Goal: Find specific page/section: Find specific page/section

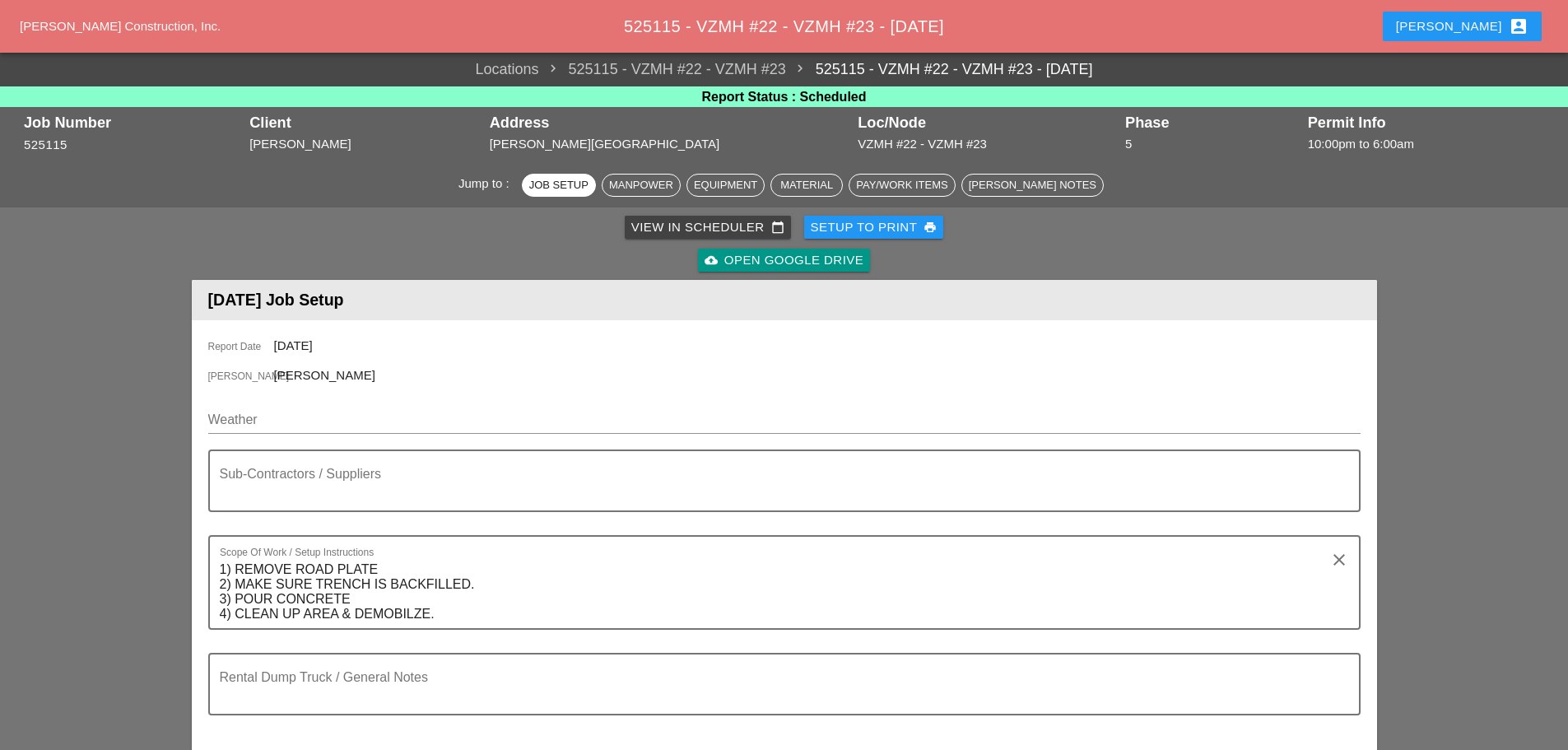
scroll to position [247, 0]
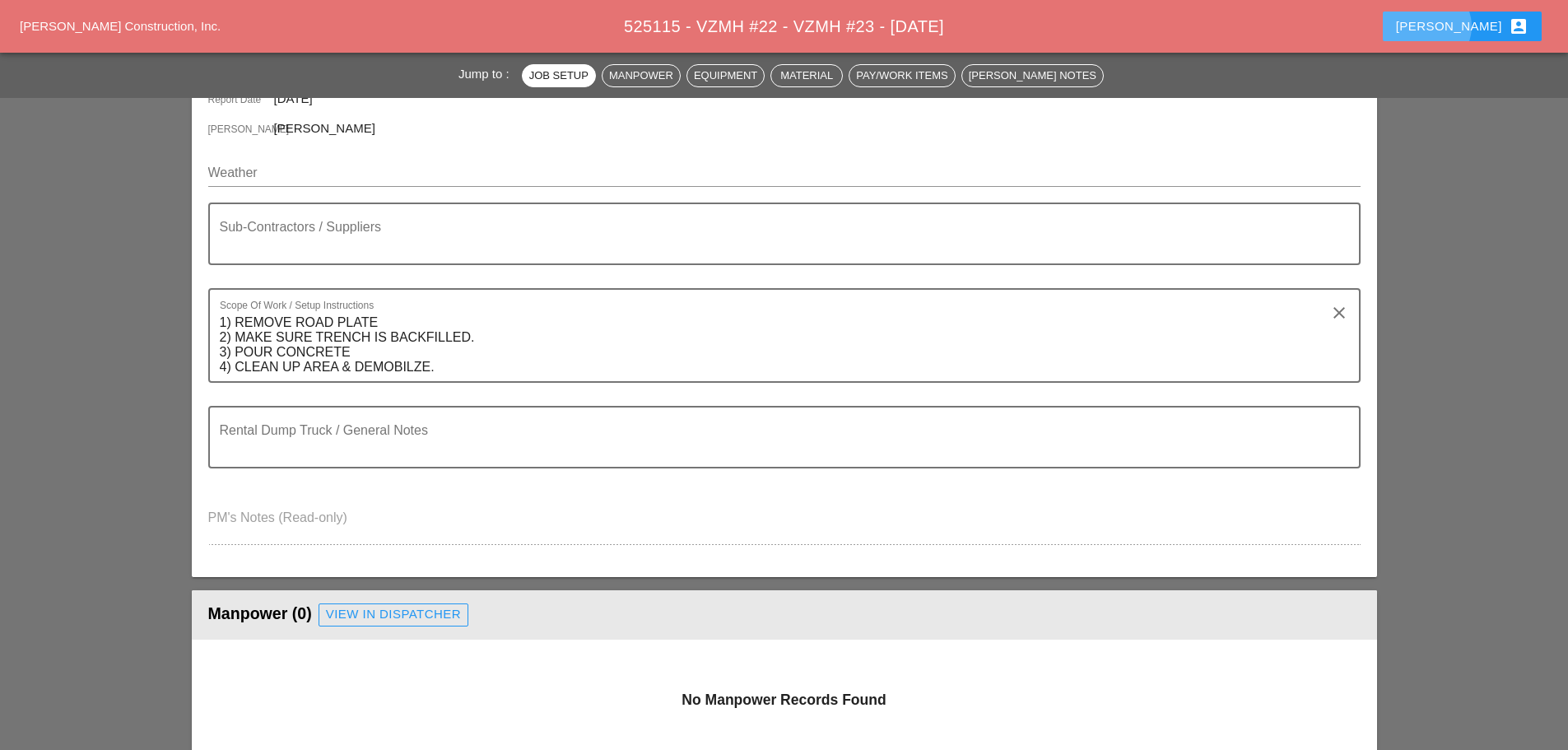
click at [1475, 27] on div "[PERSON_NAME] account_box" at bounding box center [1462, 27] width 133 height 19
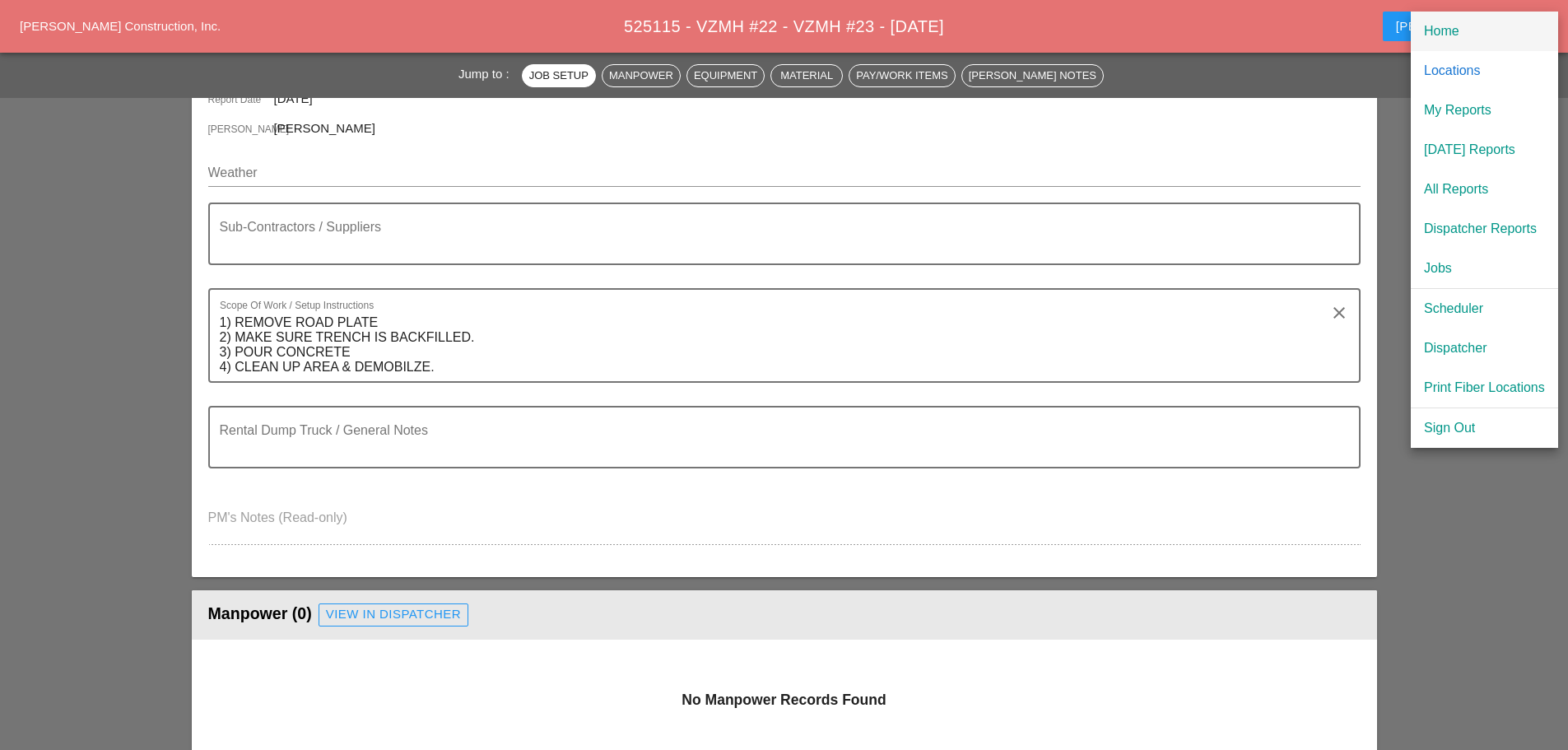
click at [1461, 29] on div "Home" at bounding box center [1484, 31] width 121 height 19
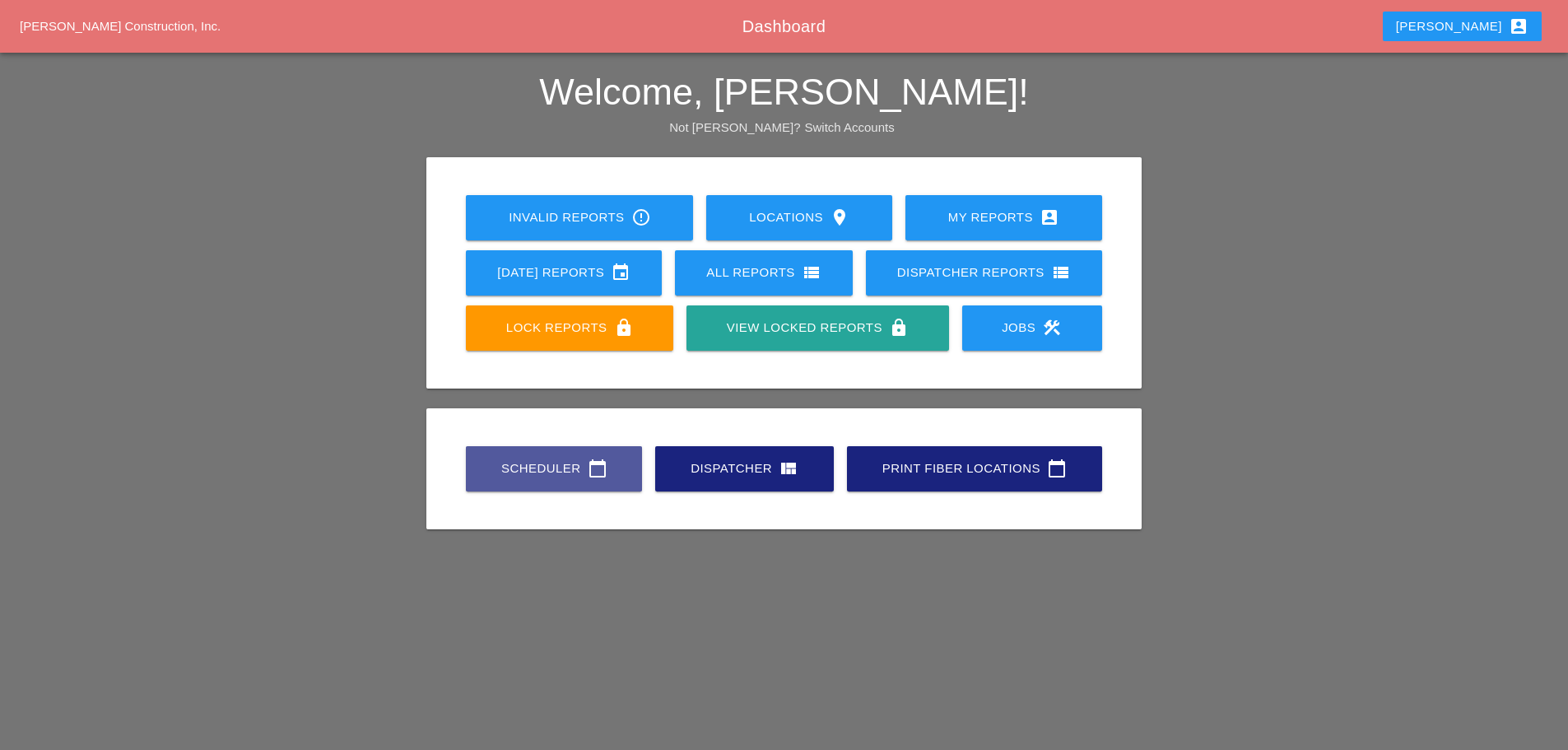
click at [562, 458] on div "Scheduler calendar_today" at bounding box center [554, 468] width 124 height 19
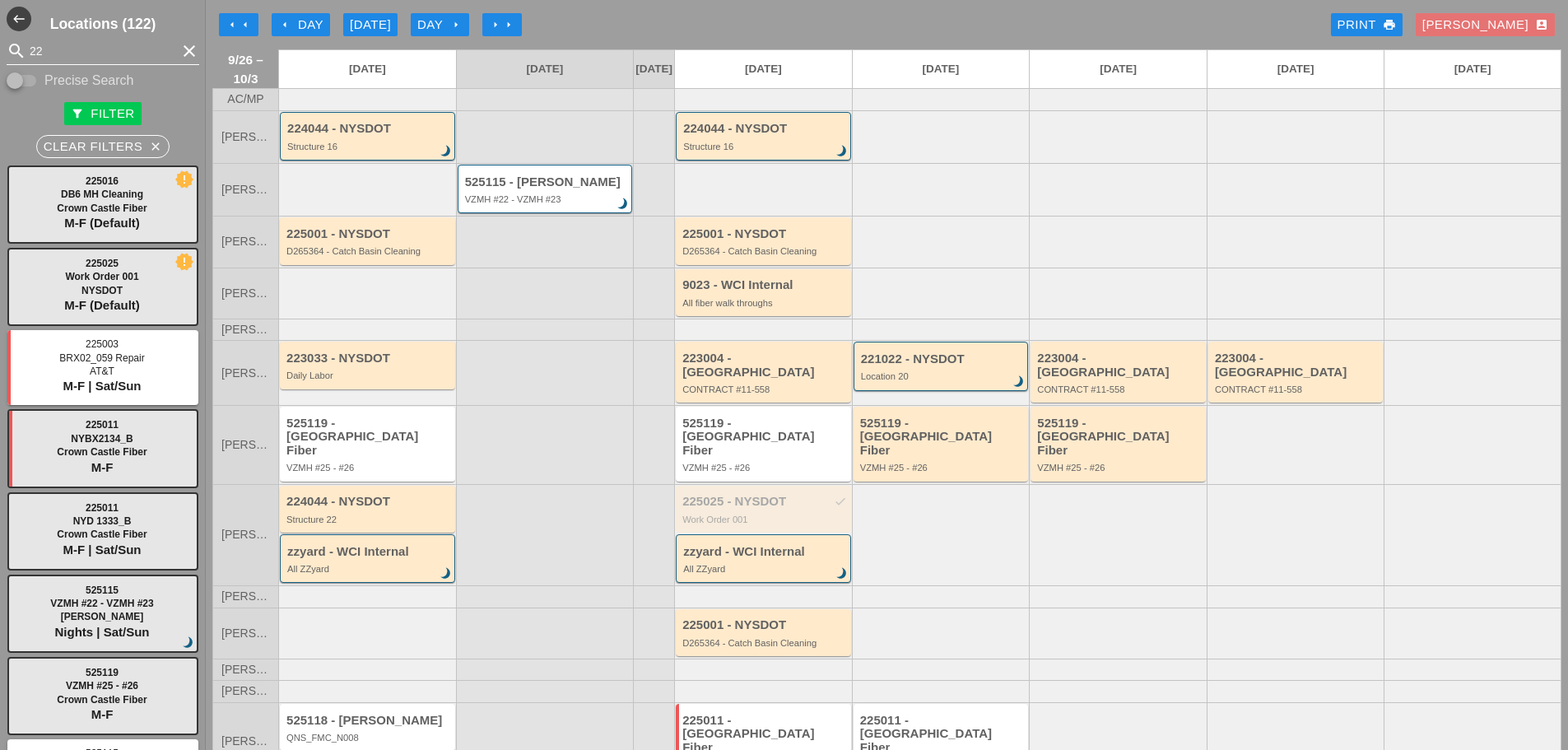
click at [180, 50] on icon "clear" at bounding box center [189, 51] width 19 height 19
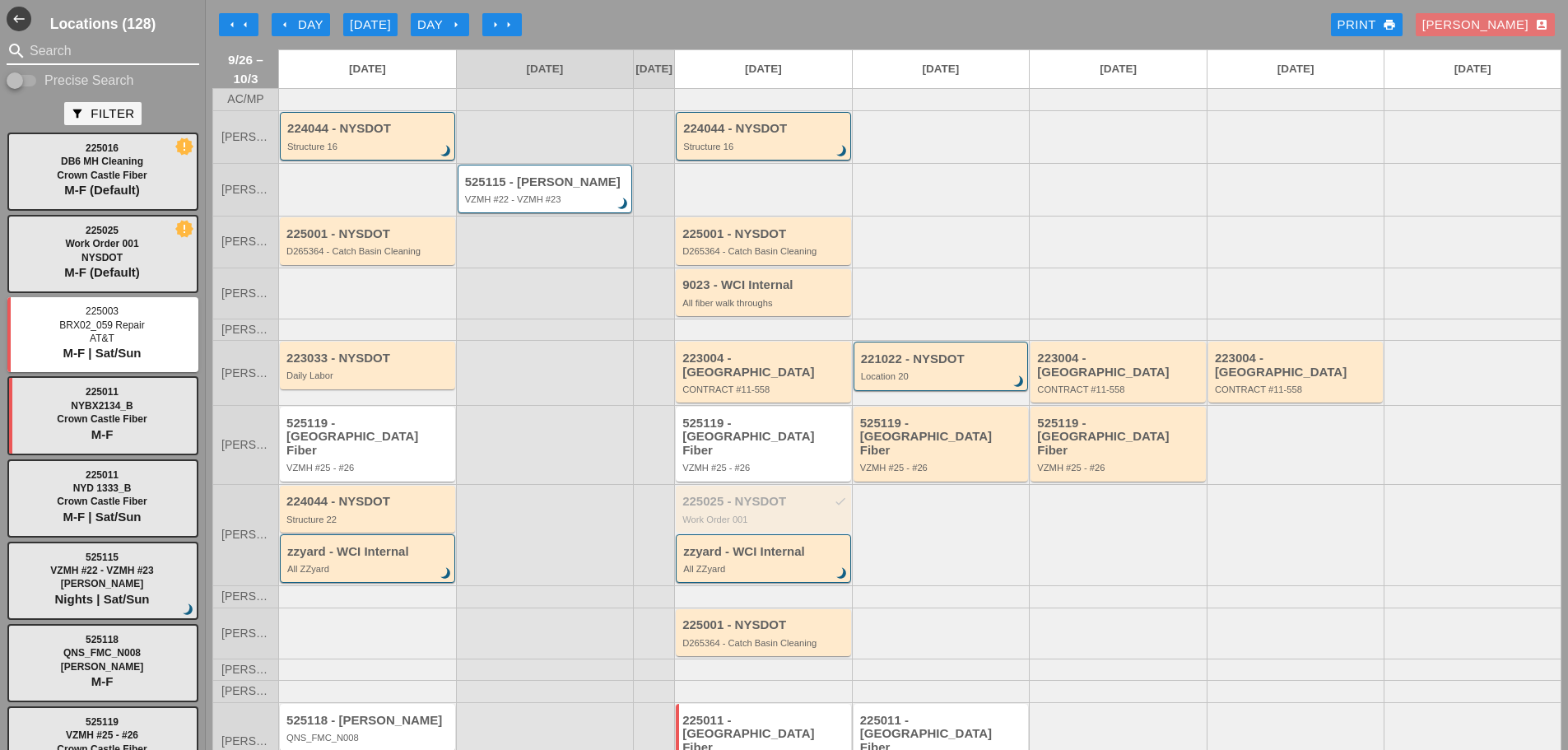
click at [10, 73] on div at bounding box center [15, 80] width 28 height 28
checkbox input "true"
click at [122, 50] on input "Search" at bounding box center [103, 51] width 147 height 27
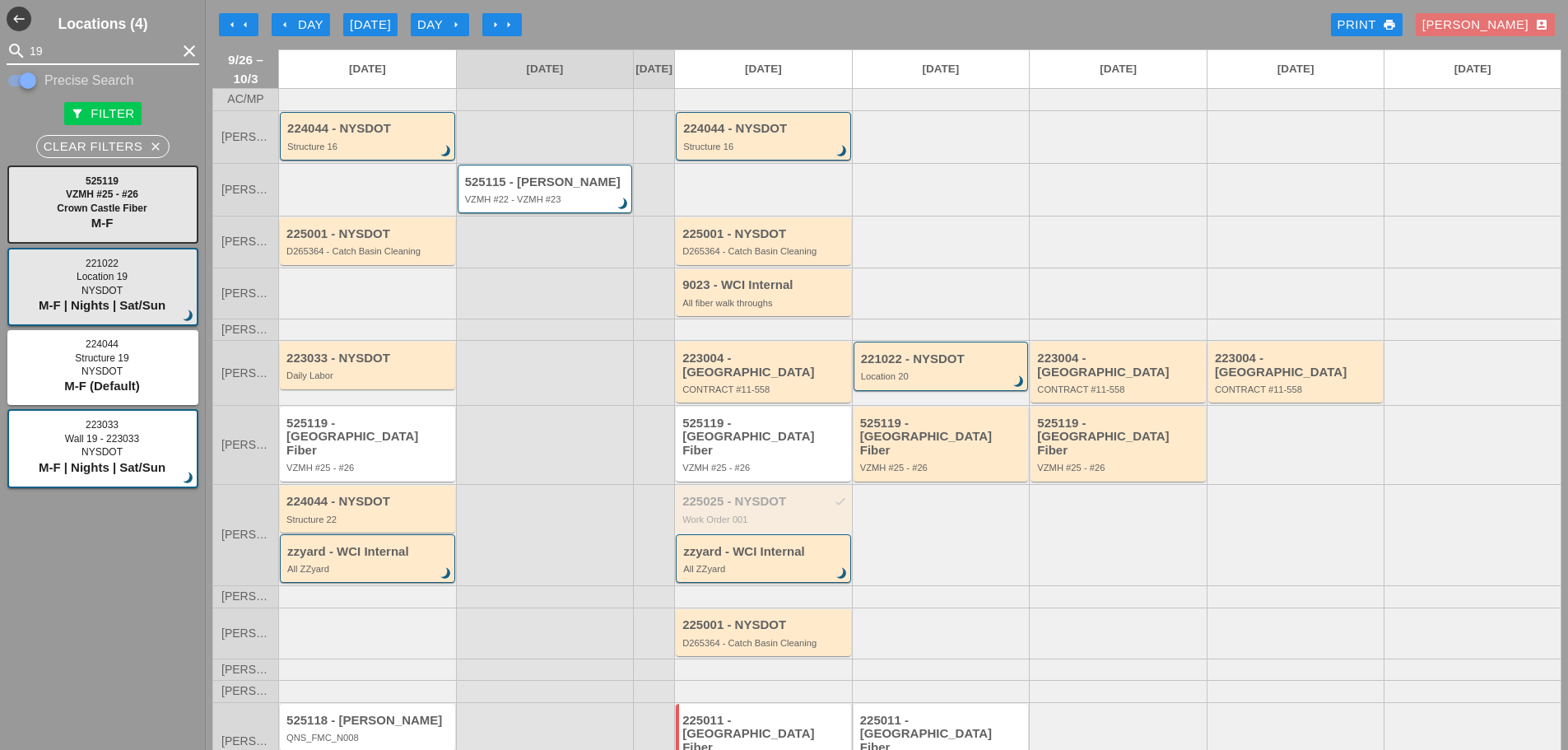
type input "19"
click at [95, 296] on div "NYSDOT" at bounding box center [102, 290] width 172 height 11
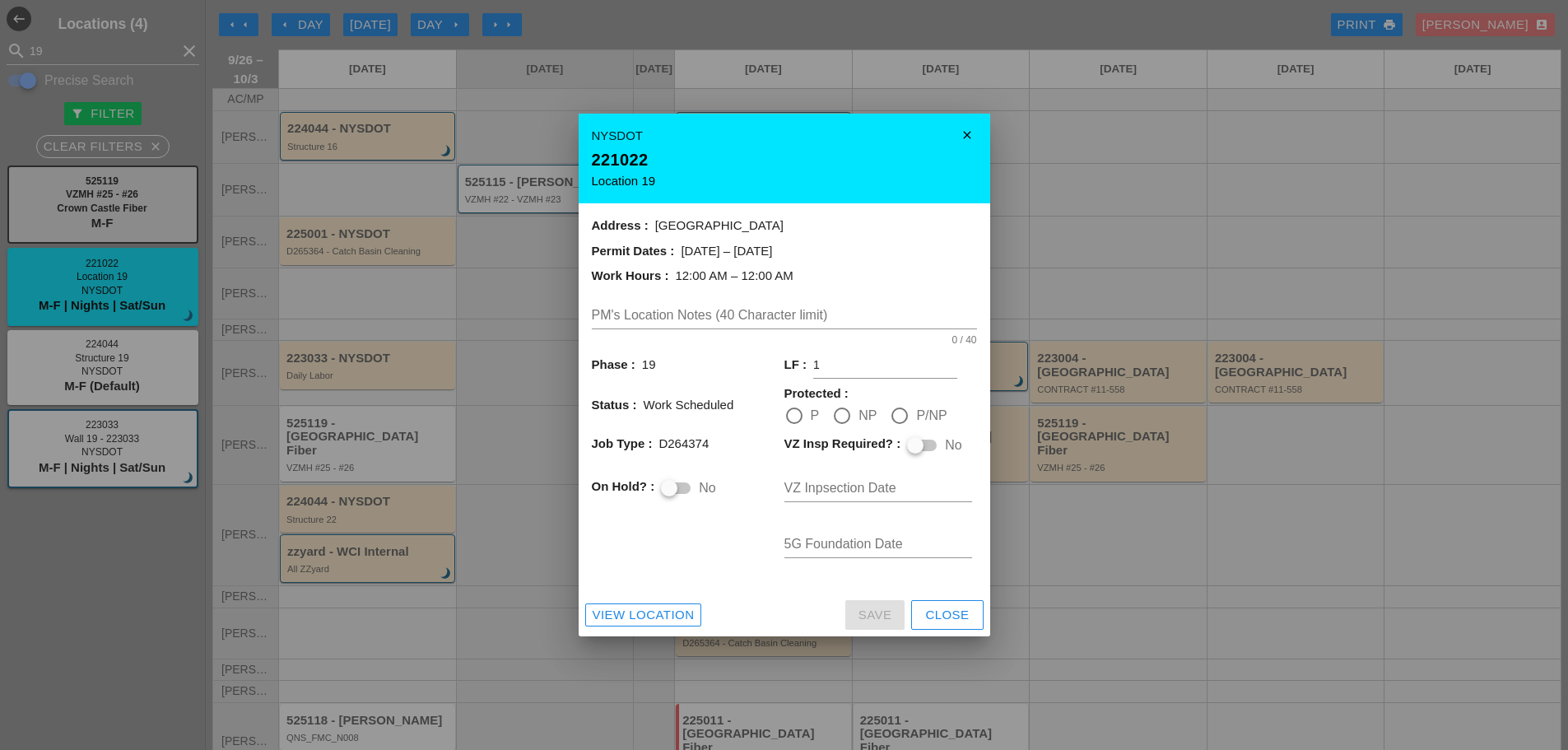
click at [964, 126] on icon "close" at bounding box center [967, 134] width 33 height 33
